Goal: Task Accomplishment & Management: Use online tool/utility

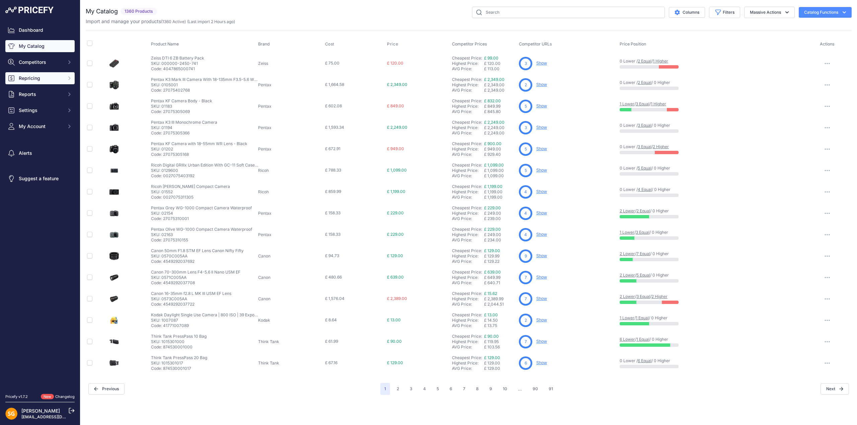
click at [35, 80] on span "Repricing" at bounding box center [41, 78] width 44 height 7
click at [39, 91] on link "My Repricing Rules" at bounding box center [39, 90] width 69 height 12
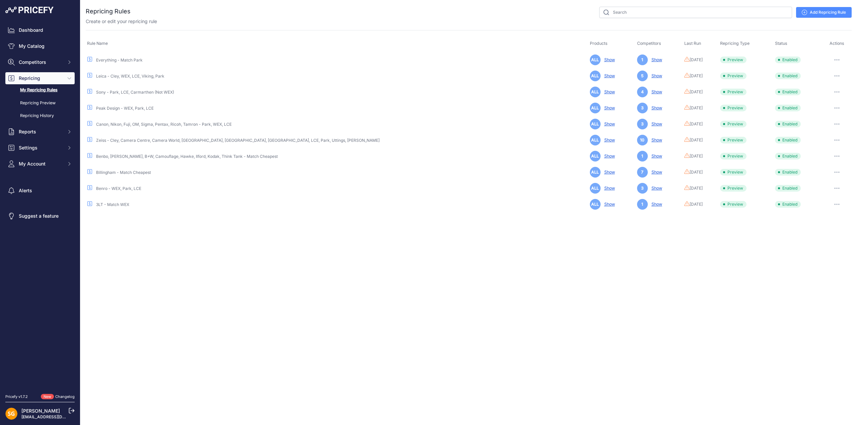
click at [834, 60] on icon "button" at bounding box center [836, 59] width 5 height 1
click at [832, 83] on button "Run Preview" at bounding box center [828, 84] width 43 height 11
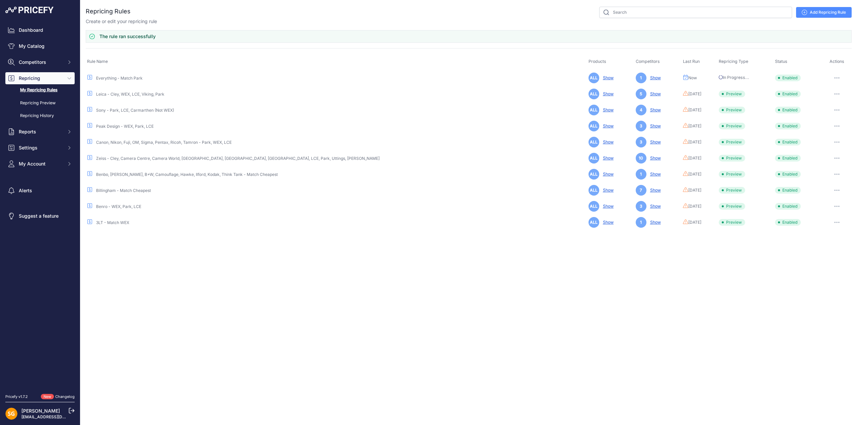
click at [832, 92] on button "button" at bounding box center [836, 93] width 13 height 9
click at [841, 114] on button "Run Preview" at bounding box center [828, 118] width 43 height 11
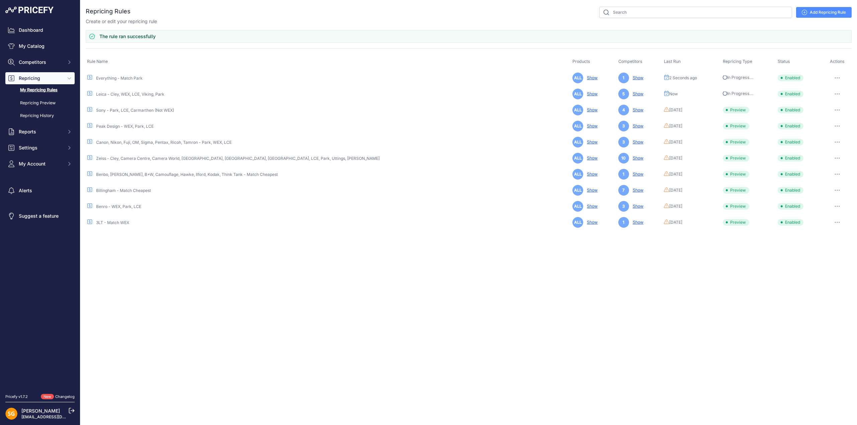
click at [836, 107] on button "button" at bounding box center [836, 109] width 13 height 9
click at [828, 135] on button "Run Preview" at bounding box center [828, 135] width 43 height 11
click at [833, 124] on button "button" at bounding box center [836, 126] width 13 height 9
click at [833, 147] on button "Run Preview" at bounding box center [828, 151] width 43 height 11
click at [836, 140] on button "button" at bounding box center [836, 142] width 13 height 9
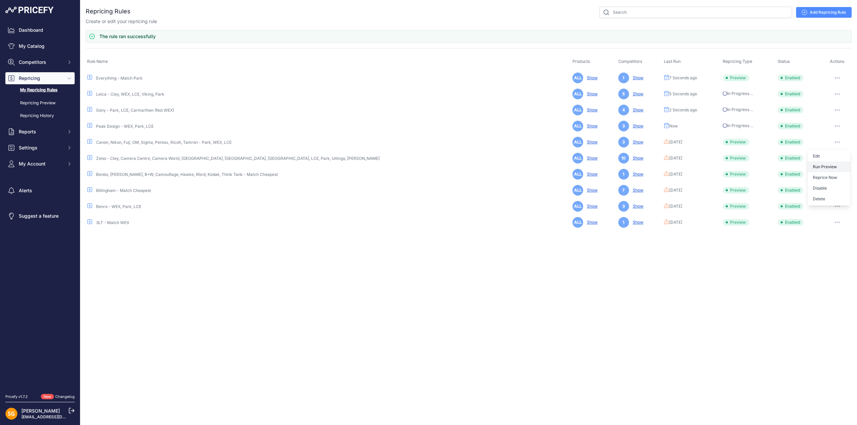
click at [831, 162] on button "Run Preview" at bounding box center [828, 167] width 43 height 11
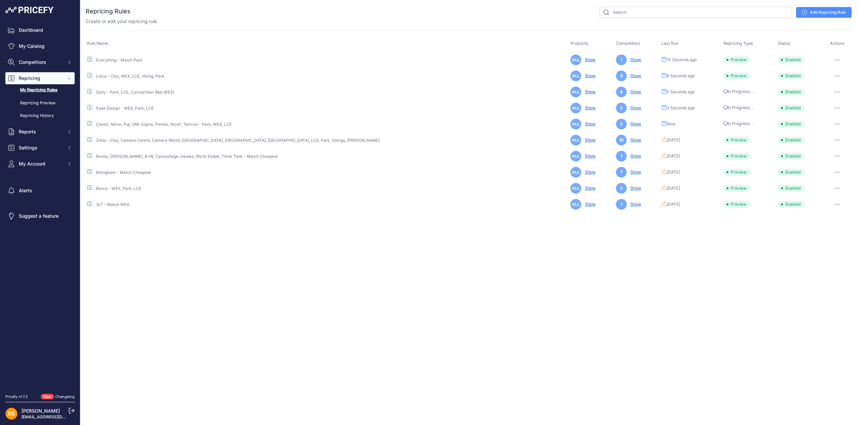
click at [835, 137] on button "button" at bounding box center [836, 140] width 13 height 9
click at [828, 164] on button "Run Preview" at bounding box center [828, 165] width 43 height 11
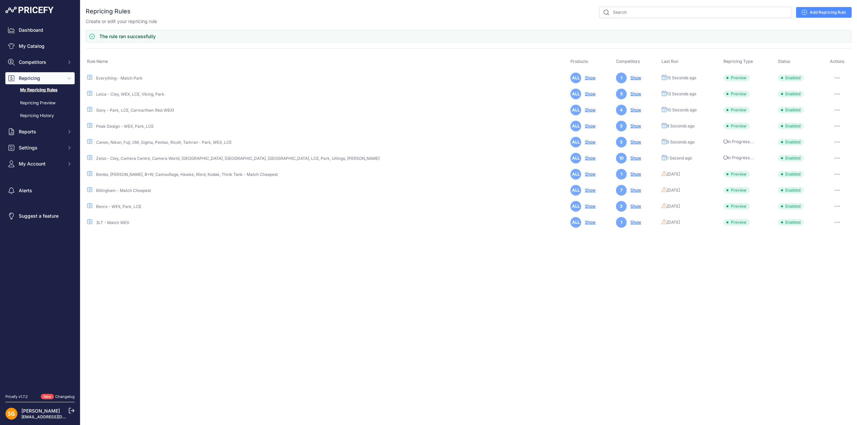
click at [835, 172] on button "button" at bounding box center [836, 174] width 13 height 9
click at [830, 195] on button "Run Preview" at bounding box center [828, 199] width 43 height 11
click at [836, 187] on button "button" at bounding box center [836, 190] width 13 height 9
click at [831, 211] on button "Run Preview" at bounding box center [828, 215] width 43 height 11
click at [836, 203] on button "button" at bounding box center [836, 206] width 13 height 9
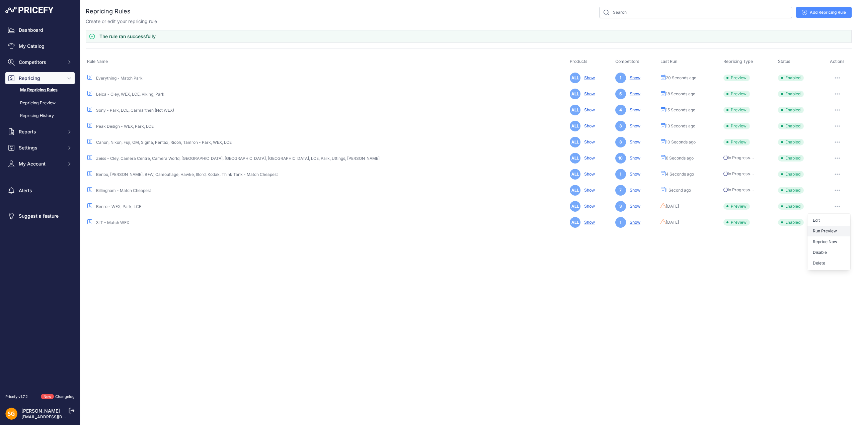
click at [824, 235] on button "Run Preview" at bounding box center [828, 231] width 43 height 11
click at [834, 222] on icon "button" at bounding box center [836, 222] width 5 height 1
click at [828, 245] on button "Run Preview" at bounding box center [828, 247] width 43 height 11
click at [38, 100] on link "Repricing Preview" at bounding box center [39, 103] width 69 height 12
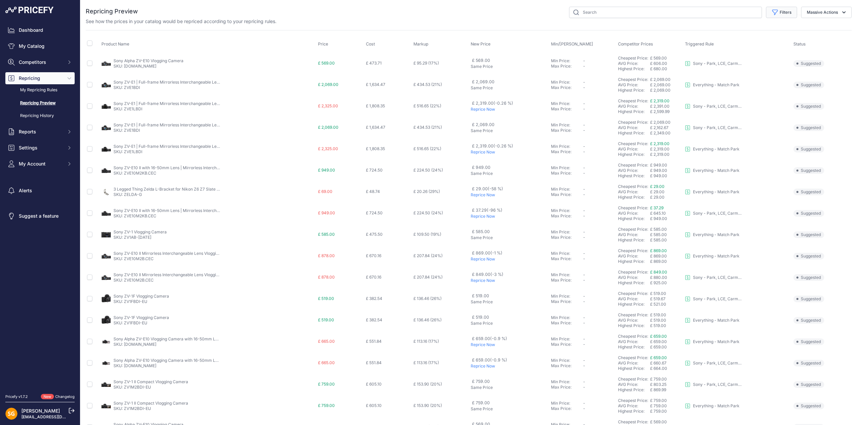
click at [775, 11] on button "Filters" at bounding box center [781, 12] width 31 height 11
click at [747, 66] on select "Select an option Skipped Repriced Suggested In Error" at bounding box center [759, 66] width 64 height 11
select select "suggested"
click at [727, 61] on select "Select an option Skipped Repriced Suggested In Error" at bounding box center [759, 66] width 64 height 11
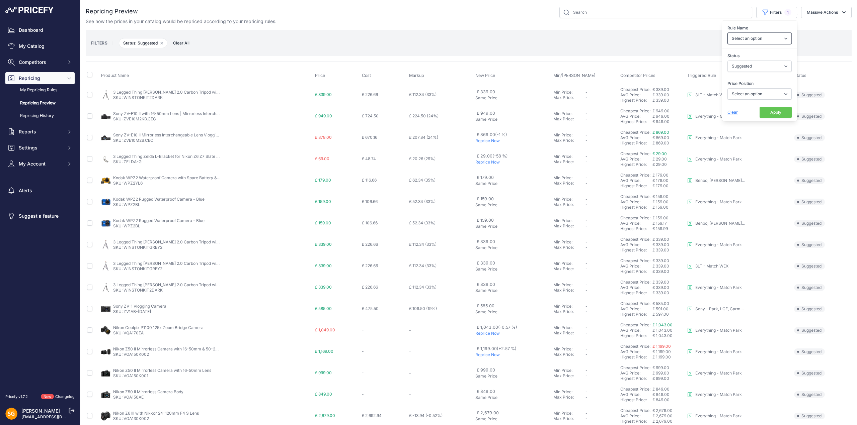
click at [751, 34] on select "Select an option 3LT - Match WEX Benro - WEX, Park, LCE Billingham - Match Chea…" at bounding box center [759, 38] width 64 height 11
select select "7436"
click at [727, 33] on select "Select an option 3LT - Match WEX Benro - WEX, Park, LCE Billingham - Match Chea…" at bounding box center [759, 38] width 64 height 11
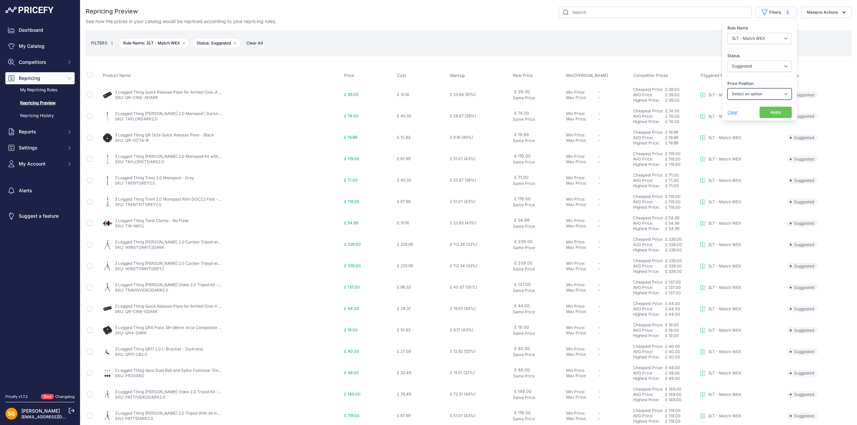
click at [752, 93] on select "Select an option I am higher Same price I am lower" at bounding box center [759, 93] width 64 height 11
select select "1"
click at [727, 88] on select "Select an option I am higher Same price I am lower" at bounding box center [759, 93] width 64 height 11
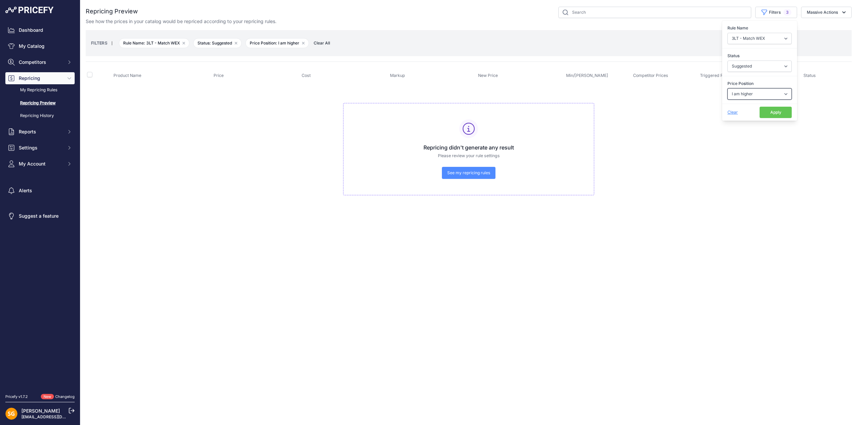
click at [744, 91] on select "Select an option I am higher Same price I am lower" at bounding box center [759, 93] width 64 height 11
select select "0"
click at [727, 88] on select "Select an option I am higher Same price I am lower" at bounding box center [759, 93] width 64 height 11
click at [755, 38] on select "Select an option 3LT - Match WEX Benro - WEX, Park, LCE Billingham - Match Chea…" at bounding box center [759, 38] width 64 height 11
select select "7636"
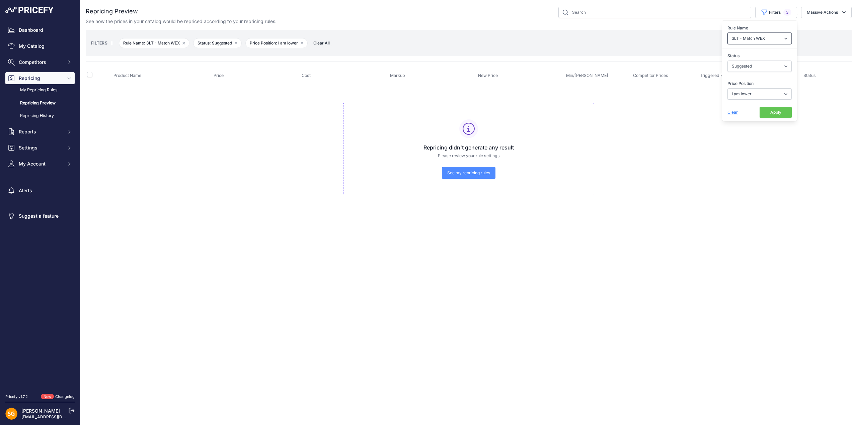
click at [727, 33] on select "Select an option 3LT - Match WEX Benro - WEX, Park, LCE Billingham - Match Chea…" at bounding box center [759, 38] width 64 height 11
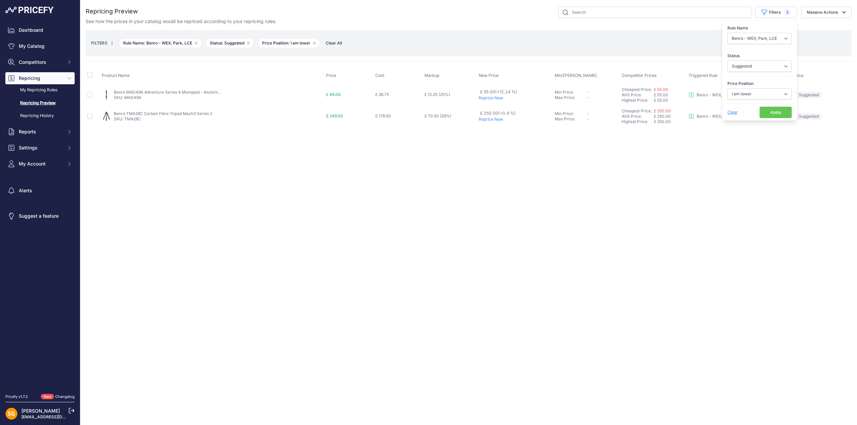
click at [490, 98] on p "Reprice Now" at bounding box center [515, 97] width 73 height 5
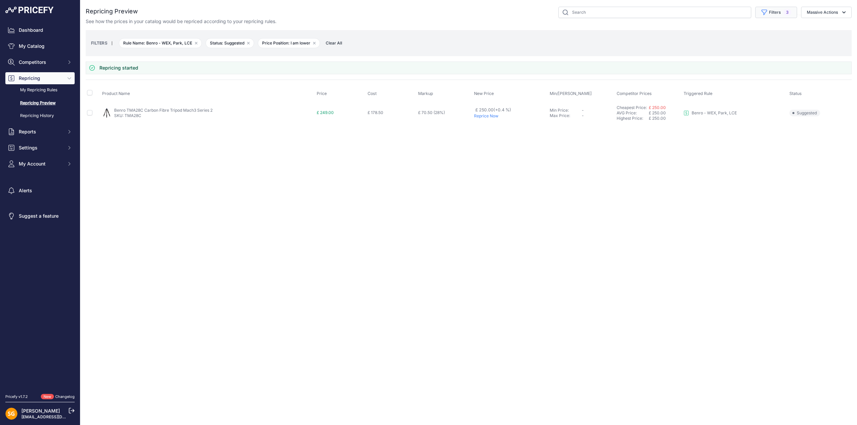
click at [780, 11] on button "Filters 3" at bounding box center [776, 12] width 42 height 11
click at [763, 36] on select "Select an option 3LT - Match WEX Benro - WEX, Park, LCE Billingham - Match Chea…" at bounding box center [759, 38] width 64 height 11
select select "7650"
click at [727, 33] on select "Select an option 3LT - Match WEX Benro - WEX, Park, LCE Billingham - Match Chea…" at bounding box center [759, 38] width 64 height 11
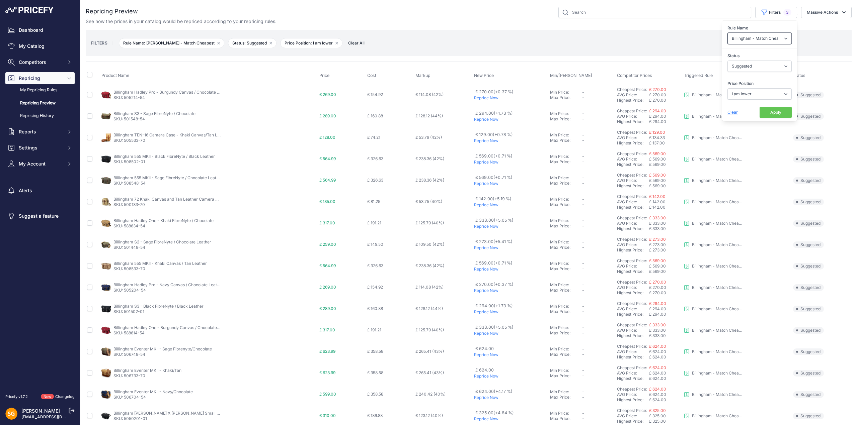
click at [765, 34] on select "Select an option 3LT - Match WEX Benro - WEX, Park, LCE Billingham - Match Chea…" at bounding box center [759, 38] width 64 height 11
select select "7765"
click at [727, 33] on select "Select an option 3LT - Match WEX Benro - WEX, Park, LCE Billingham - Match Chea…" at bounding box center [759, 38] width 64 height 11
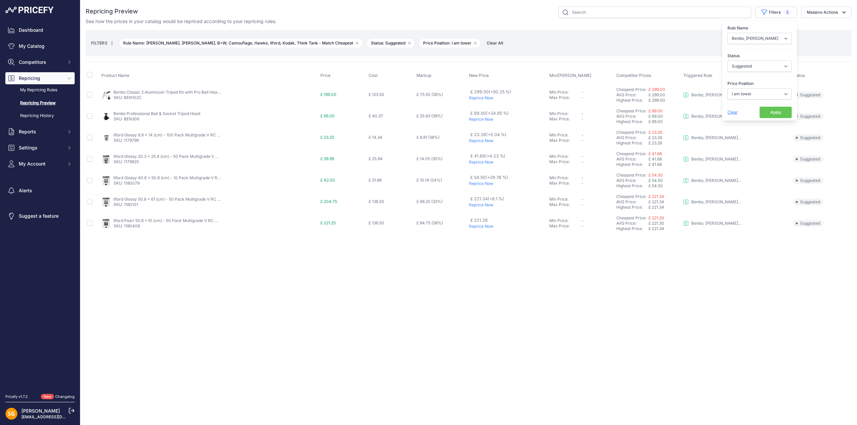
click at [480, 97] on p "Reprice Now" at bounding box center [508, 97] width 78 height 5
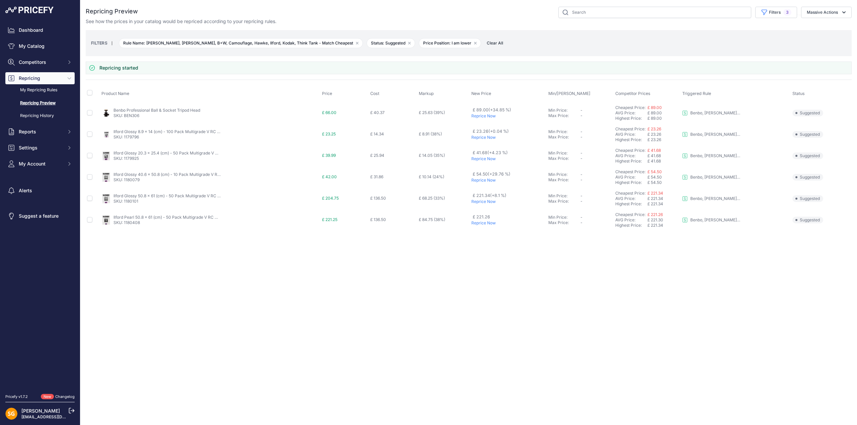
click at [483, 116] on p "Reprice Now" at bounding box center [508, 115] width 74 height 5
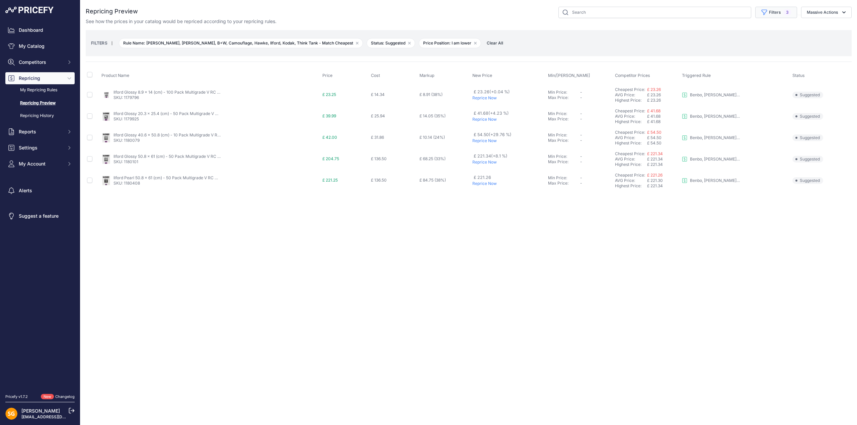
click at [771, 13] on button "Filters 3" at bounding box center [776, 12] width 42 height 11
click at [755, 92] on select "Select an option I am higher Same price I am lower" at bounding box center [759, 93] width 64 height 11
select select "1"
click at [727, 88] on select "Select an option I am higher Same price I am lower" at bounding box center [759, 93] width 64 height 11
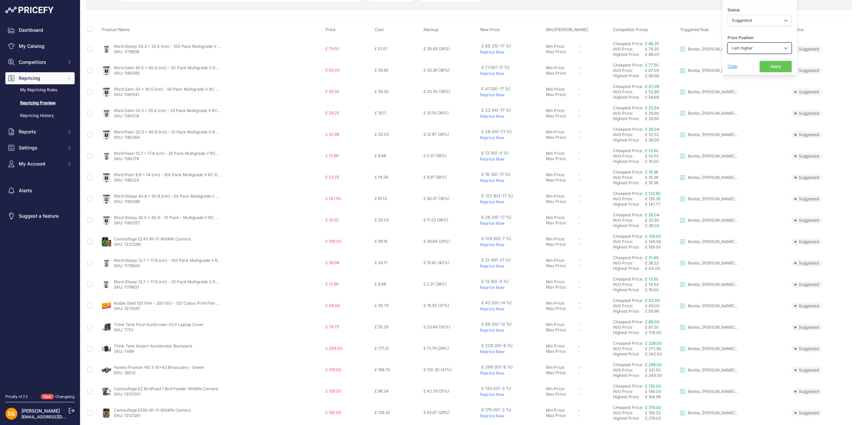
scroll to position [51, 0]
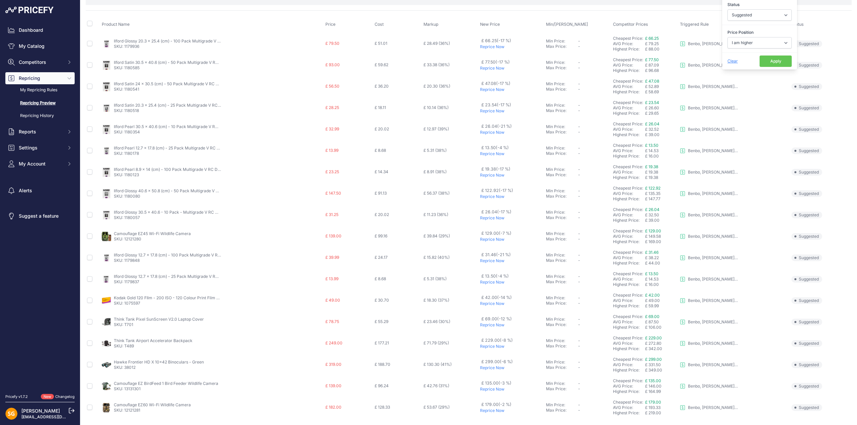
click at [485, 367] on p "Reprice Now" at bounding box center [511, 368] width 63 height 5
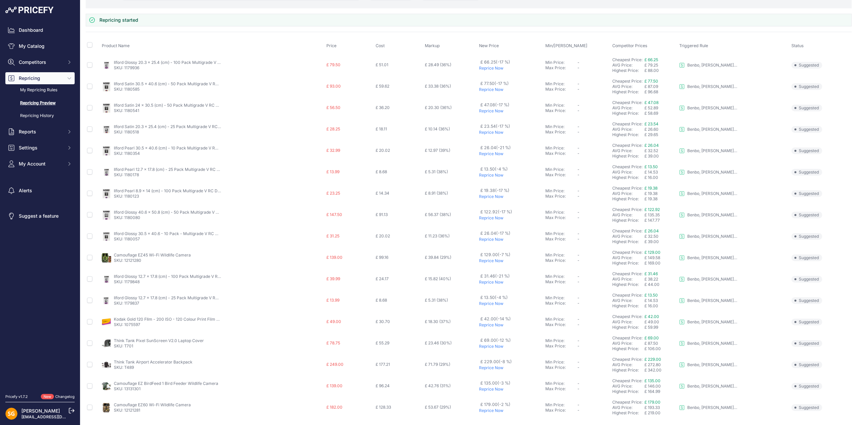
scroll to position [48, 0]
click at [489, 410] on p "Reprice Now" at bounding box center [510, 410] width 63 height 5
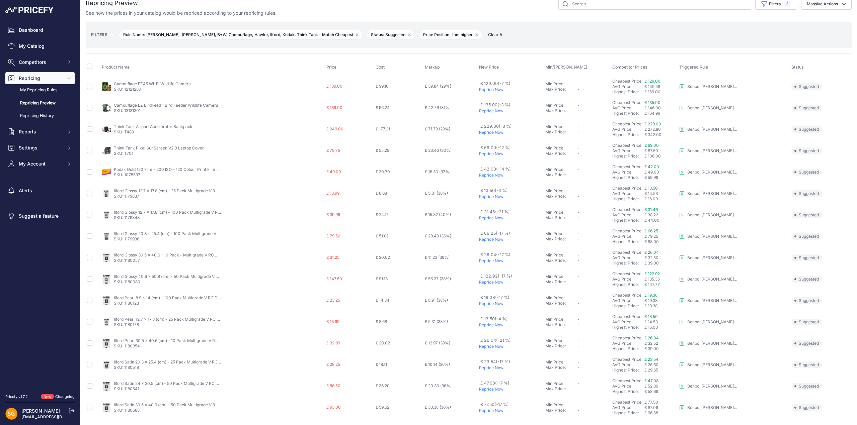
scroll to position [0, 0]
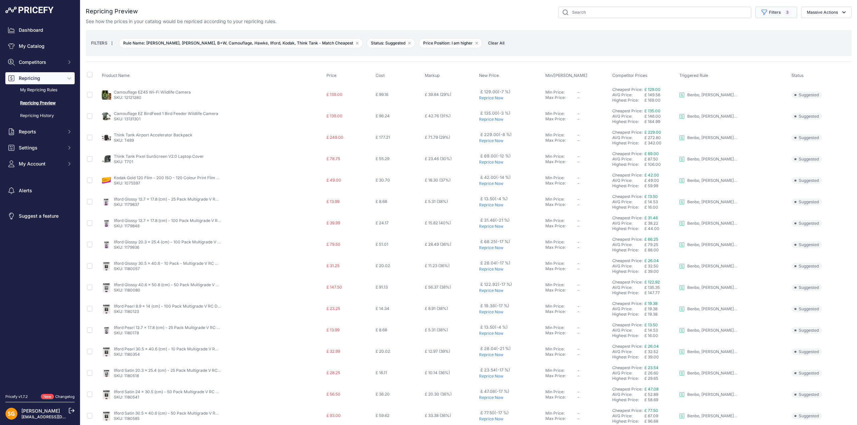
click at [764, 9] on button "Filters 3" at bounding box center [776, 12] width 42 height 11
click at [755, 40] on select "Select an option 3LT - Match WEX Benro - WEX, Park, LCE Billingham - Match Chea…" at bounding box center [759, 38] width 64 height 11
select select "7650"
click at [727, 33] on select "Select an option 3LT - Match WEX Benro - WEX, Park, LCE Billingham - Match Chea…" at bounding box center [759, 38] width 64 height 11
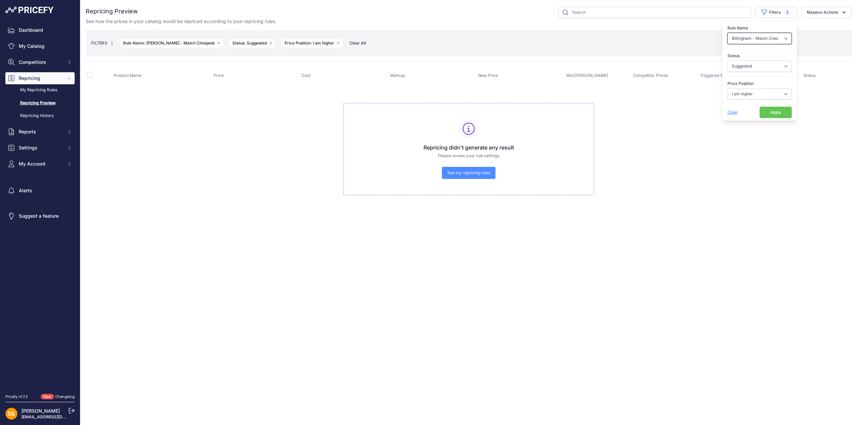
click at [773, 38] on select "Select an option 3LT - Match WEX Benro - WEX, Park, LCE Billingham - Match Chea…" at bounding box center [759, 38] width 64 height 11
select select "7899"
click at [727, 33] on select "Select an option 3LT - Match WEX Benro - WEX, Park, LCE Billingham - Match Chea…" at bounding box center [759, 38] width 64 height 11
click at [761, 93] on select "Select an option I am higher Same price I am lower" at bounding box center [759, 93] width 64 height 11
select select "0"
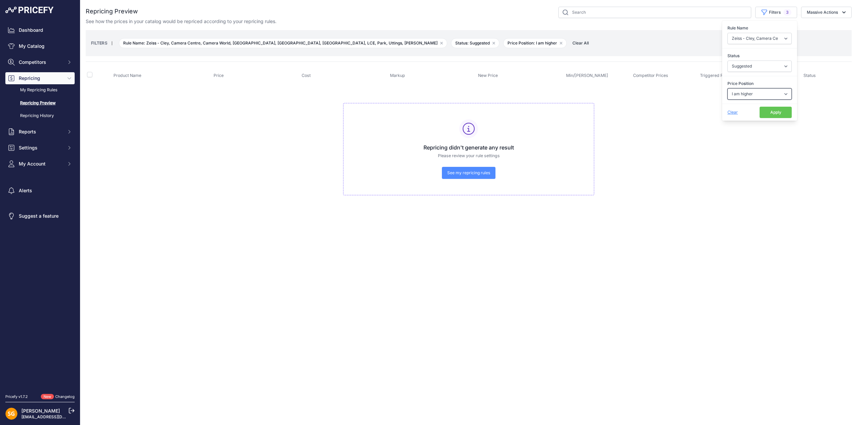
click at [727, 88] on select "Select an option I am higher Same price I am lower" at bounding box center [759, 93] width 64 height 11
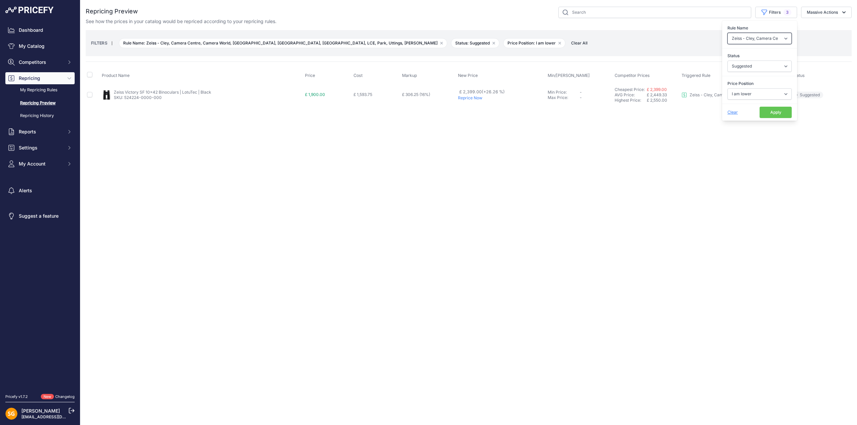
click at [761, 35] on select "Select an option 3LT - Match WEX Benro - WEX, Park, LCE Billingham - Match Chea…" at bounding box center [759, 38] width 64 height 11
select select "7902"
click at [727, 33] on select "Select an option 3LT - Match WEX Benro - WEX, Park, LCE Billingham - Match Chea…" at bounding box center [759, 38] width 64 height 11
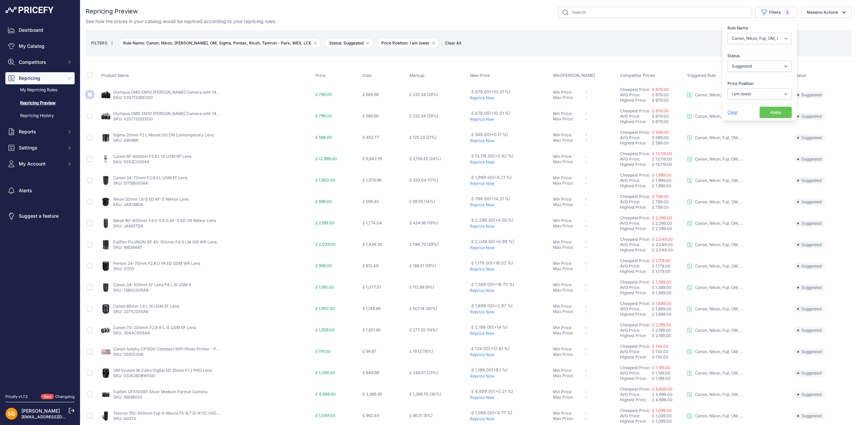
click at [90, 94] on input "checkbox" at bounding box center [89, 94] width 5 height 5
checkbox input "true"
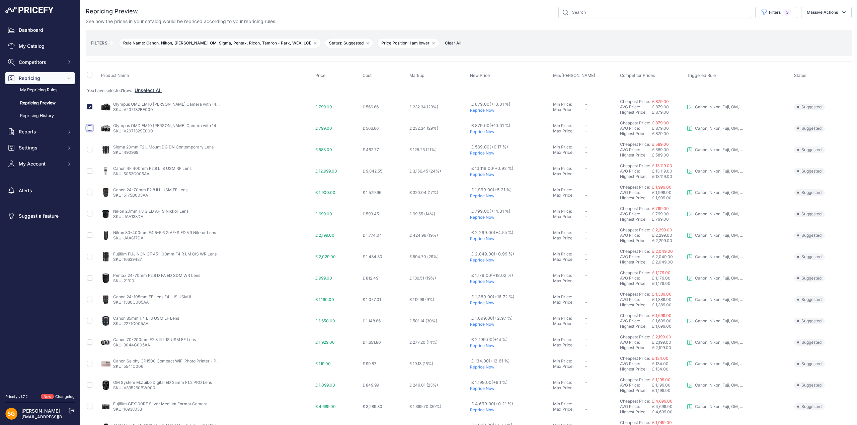
click at [92, 128] on input "checkbox" at bounding box center [89, 128] width 5 height 5
checkbox input "true"
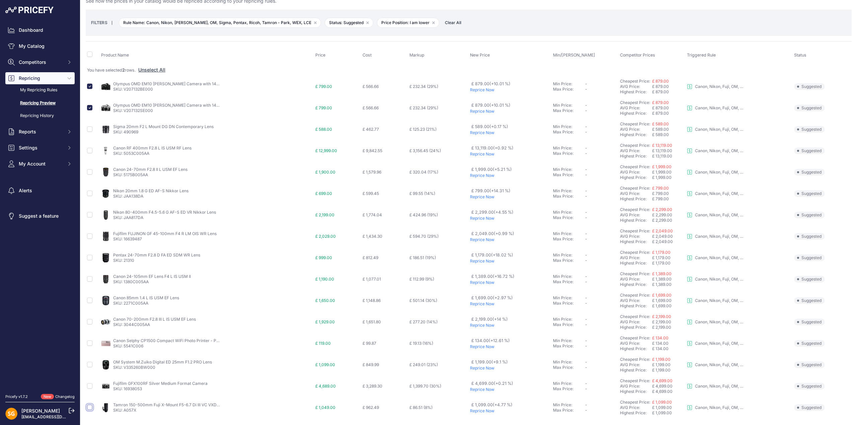
click at [88, 409] on input "checkbox" at bounding box center [89, 407] width 5 height 5
checkbox input "true"
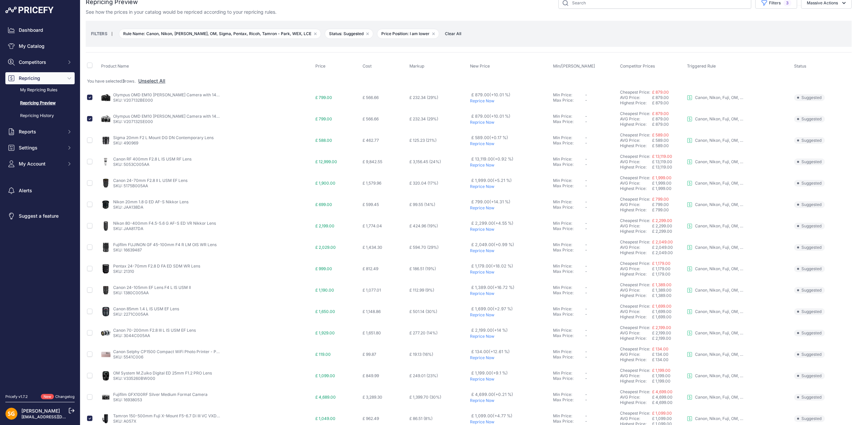
scroll to position [0, 0]
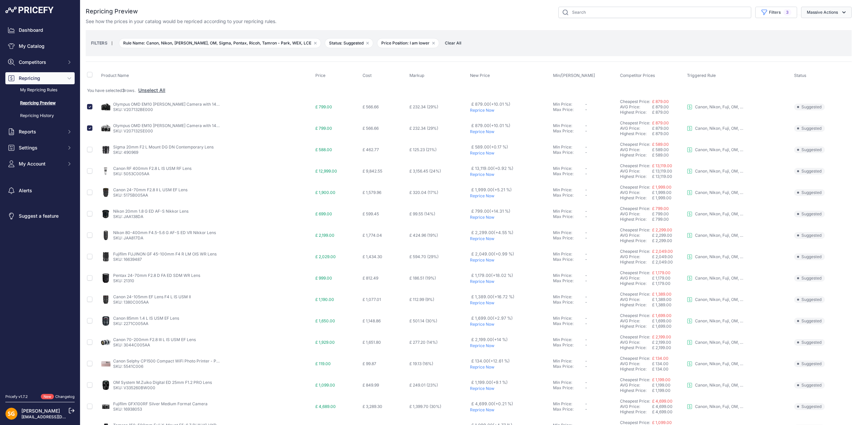
click at [811, 10] on button "Massive Actions" at bounding box center [826, 12] width 51 height 11
click at [805, 26] on span "Reprice Now" at bounding box center [817, 28] width 28 height 6
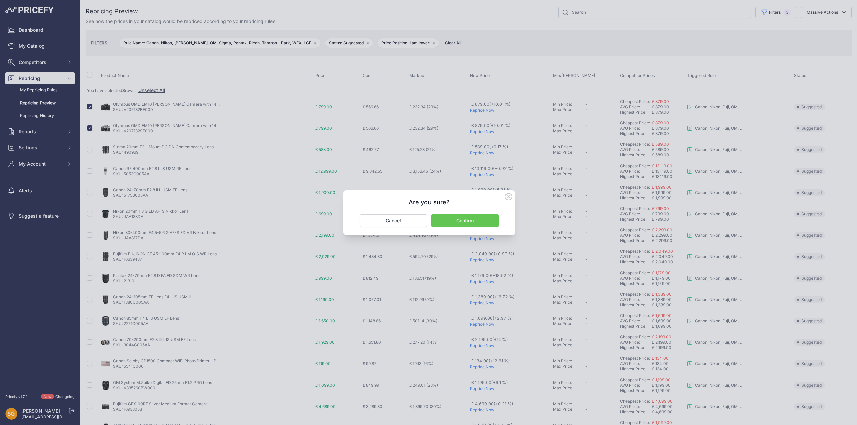
click at [473, 222] on button "Confirm" at bounding box center [465, 221] width 68 height 13
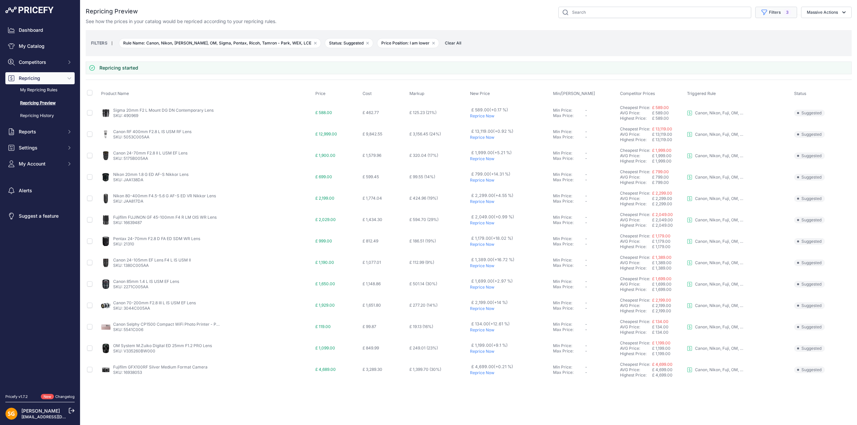
click at [774, 12] on button "Filters 3" at bounding box center [776, 12] width 42 height 11
click at [761, 96] on select "Select an option I am higher Same price I am lower" at bounding box center [759, 93] width 64 height 11
select select "1"
click at [727, 88] on select "Select an option I am higher Same price I am lower" at bounding box center [759, 93] width 64 height 11
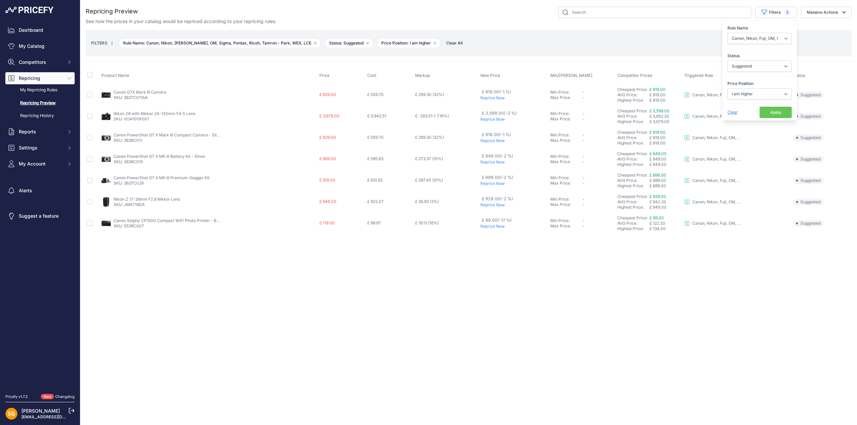
click at [492, 203] on p "Reprice Now" at bounding box center [513, 205] width 67 height 5
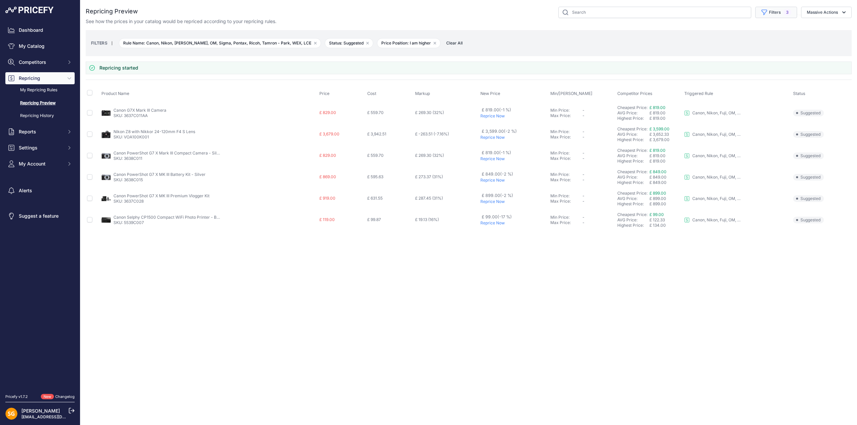
click at [777, 13] on button "Filters 3" at bounding box center [776, 12] width 42 height 11
click at [758, 35] on select "Select an option 3LT - Match WEX Benro - WEX, Park, LCE Billingham - Match Chea…" at bounding box center [759, 38] width 64 height 11
select select "8172"
click at [727, 33] on select "Select an option 3LT - Match WEX Benro - WEX, Park, LCE Billingham - Match Chea…" at bounding box center [759, 38] width 64 height 11
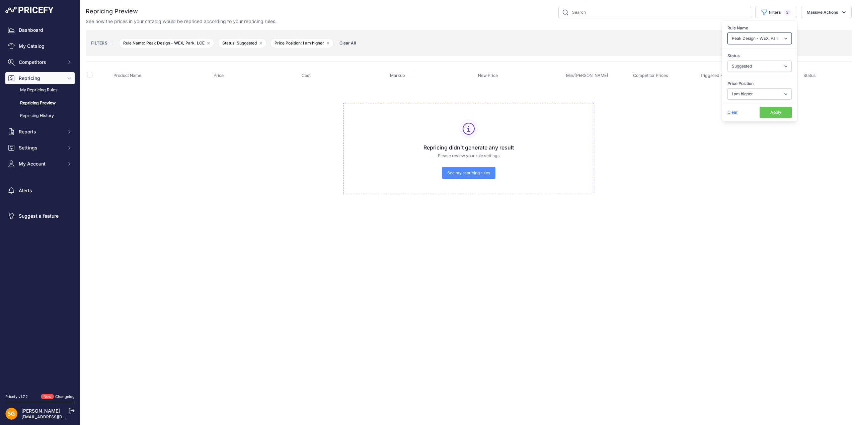
click at [755, 39] on select "Select an option 3LT - Match WEX Benro - WEX, Park, LCE Billingham - Match Chea…" at bounding box center [759, 38] width 64 height 11
click at [715, 201] on td "Repricing didn't generate any result Please review your rule settings See my re…" at bounding box center [469, 146] width 766 height 125
click at [776, 13] on button "Filters 3" at bounding box center [776, 12] width 42 height 11
click at [755, 92] on select "Select an option I am higher Same price I am lower" at bounding box center [759, 93] width 64 height 11
select select "0"
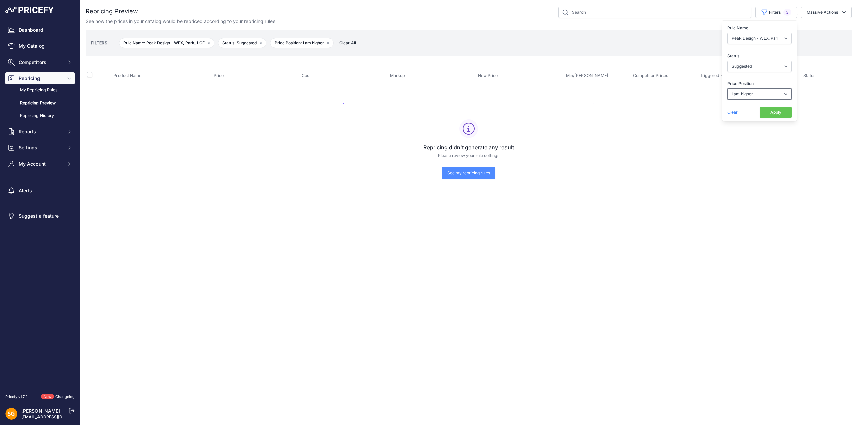
click at [727, 88] on select "Select an option I am higher Same price I am lower" at bounding box center [759, 93] width 64 height 11
click at [774, 111] on button "Apply" at bounding box center [775, 112] width 32 height 11
click at [777, 14] on button "Filters 3" at bounding box center [776, 12] width 42 height 11
click at [766, 41] on select "Select an option 3LT - Match WEX Benro - WEX, Park, LCE Billingham - Match Chea…" at bounding box center [759, 38] width 64 height 11
select select "9193"
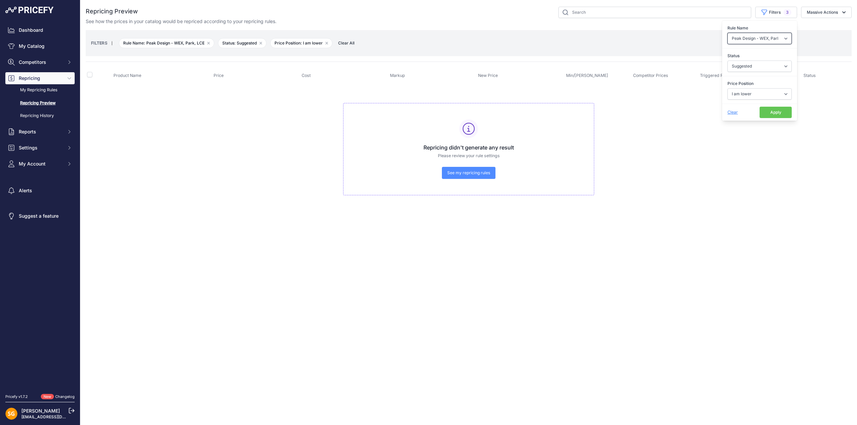
click at [727, 33] on select "Select an option 3LT - Match WEX Benro - WEX, Park, LCE Billingham - Match Chea…" at bounding box center [759, 38] width 64 height 11
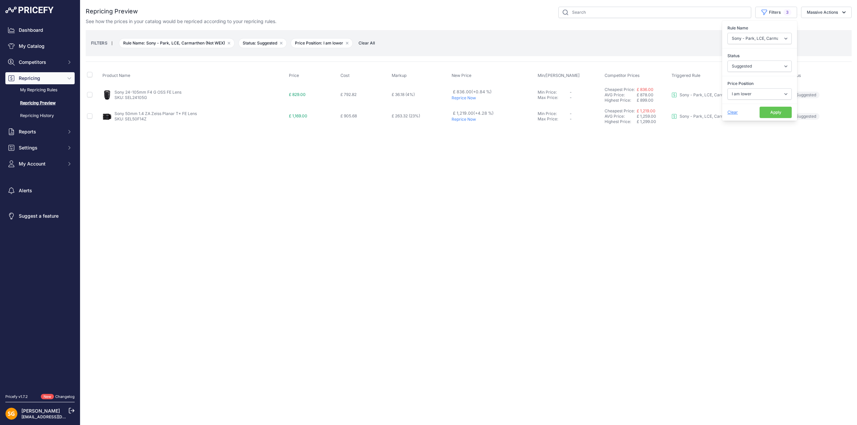
click at [463, 94] on span "£ 836.00 (+0.84 %)" at bounding box center [472, 91] width 39 height 5
click at [465, 99] on p "Reprice Now" at bounding box center [493, 97] width 83 height 5
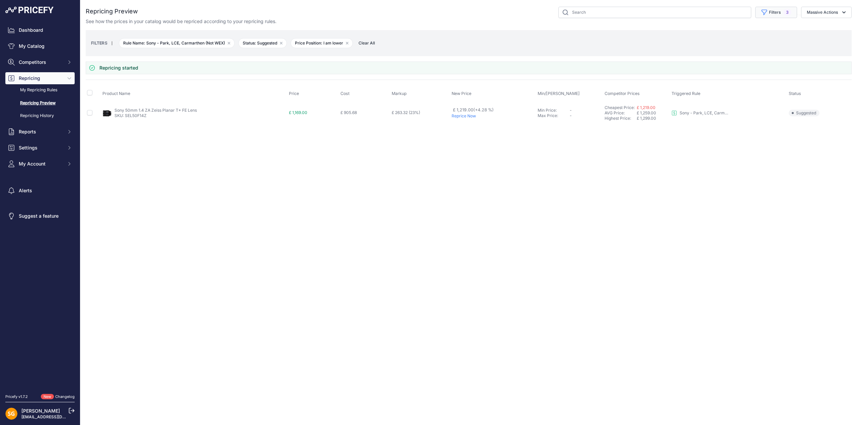
click at [777, 12] on button "Filters 3" at bounding box center [776, 12] width 42 height 11
click at [756, 92] on select "Select an option I am higher Same price I am lower" at bounding box center [759, 93] width 64 height 11
select select "1"
click at [727, 88] on select "Select an option I am higher Same price I am lower" at bounding box center [759, 93] width 64 height 11
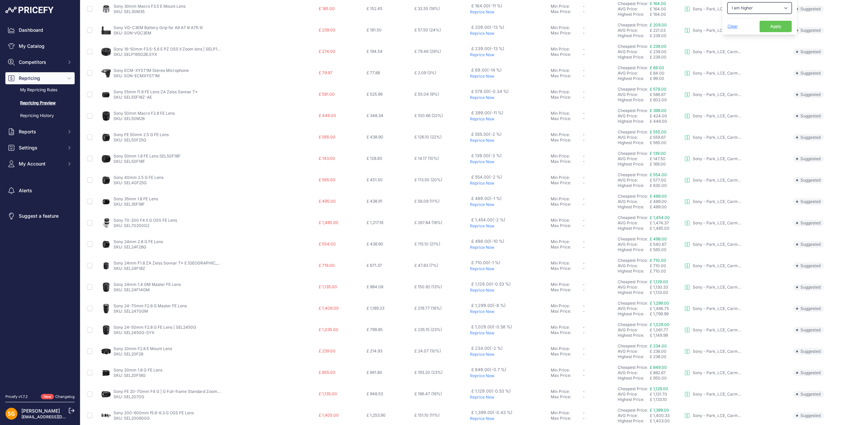
scroll to position [115, 0]
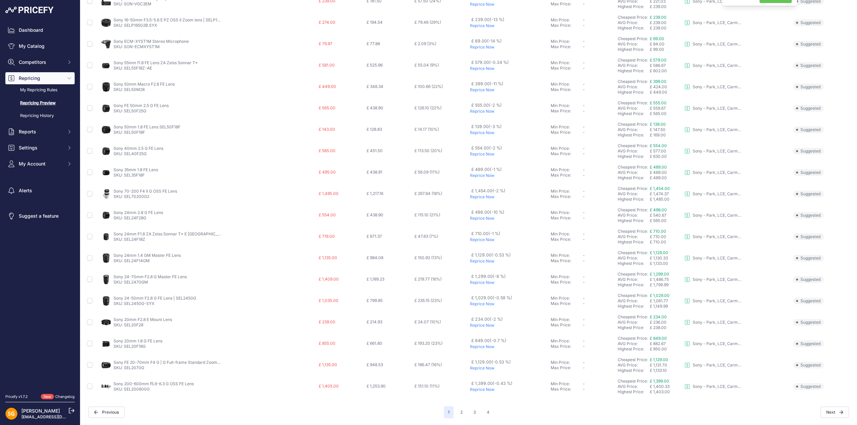
click at [482, 305] on p "Reprice Now" at bounding box center [509, 304] width 78 height 5
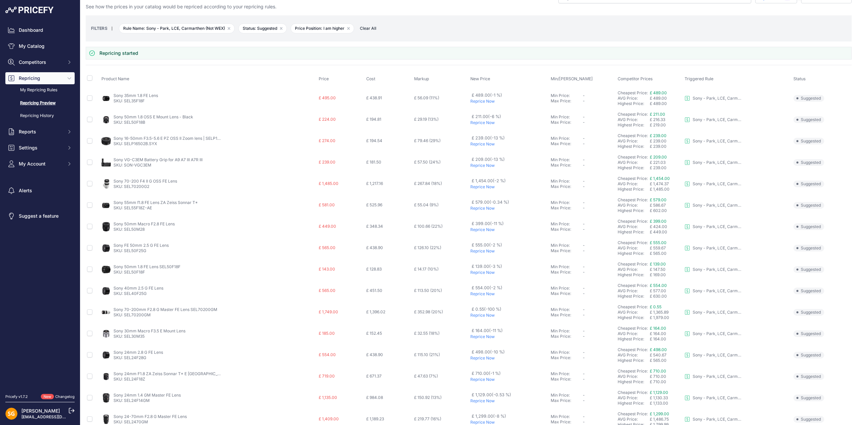
scroll to position [0, 0]
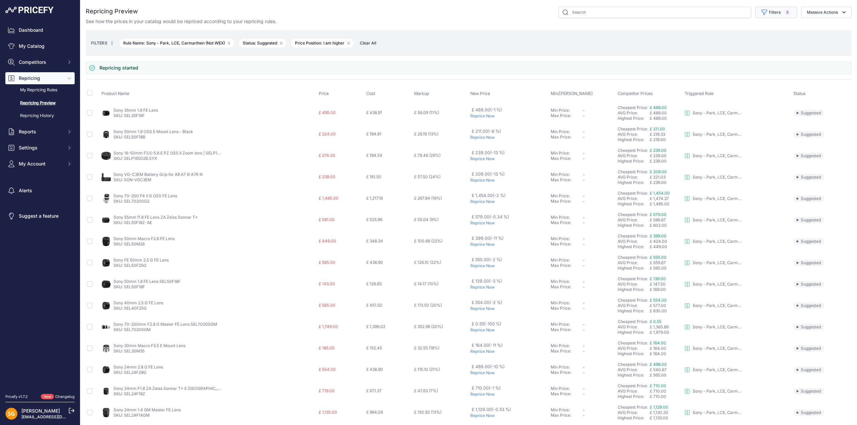
click at [770, 13] on button "Filters 3" at bounding box center [776, 12] width 42 height 11
click at [761, 39] on select "Select an option 3LT - Match WEX Benro - WEX, Park, LCE Billingham - Match Chea…" at bounding box center [759, 38] width 64 height 11
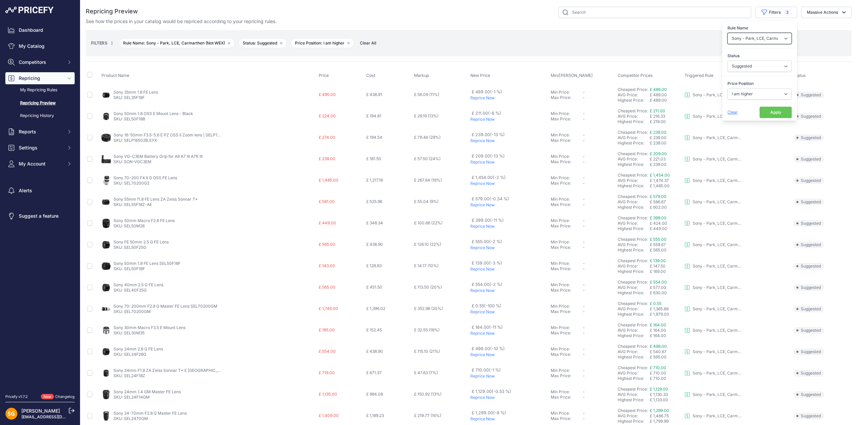
select select "9242"
click at [727, 33] on select "Select an option 3LT - Match WEX Benro - WEX, Park, LCE Billingham - Match Chea…" at bounding box center [759, 38] width 64 height 11
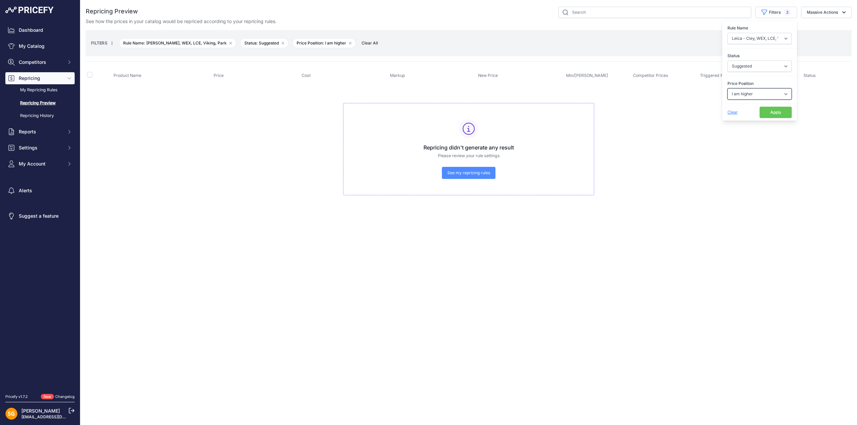
click at [763, 93] on select "Select an option I am higher Same price I am lower" at bounding box center [759, 93] width 64 height 11
select select "0"
click at [727, 88] on select "Select an option I am higher Same price I am lower" at bounding box center [759, 93] width 64 height 11
click at [764, 40] on select "Select an option 3LT - Match WEX Benro - WEX, Park, LCE Billingham - Match Chea…" at bounding box center [759, 38] width 64 height 11
click at [491, 41] on div "FILTERS | Rule Name: Leica - Cley, WEX, LCE, Viking, Park Remove filter option …" at bounding box center [468, 43] width 755 height 18
